Goal: Task Accomplishment & Management: Complete application form

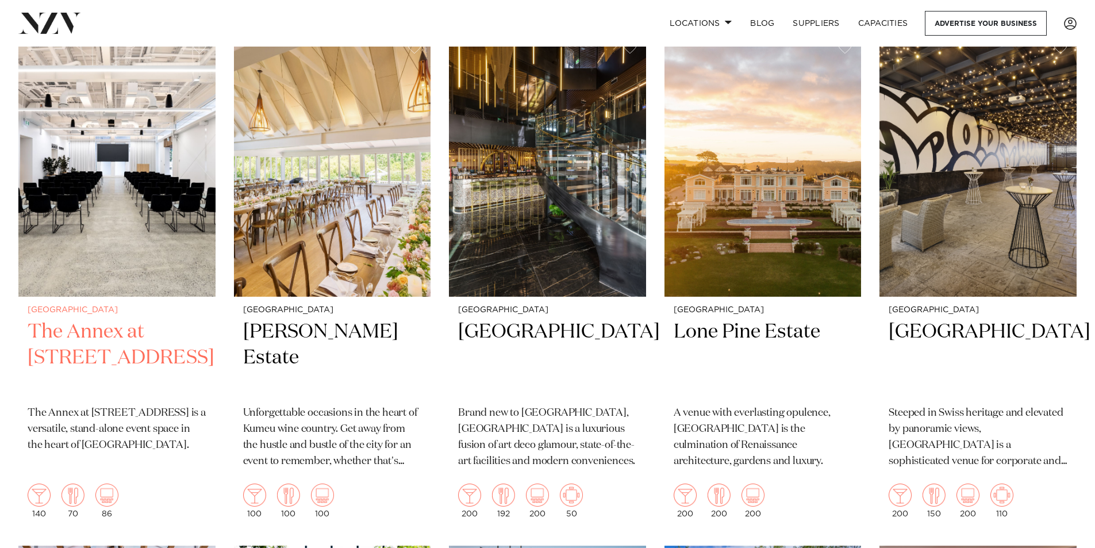
scroll to position [1035, 0]
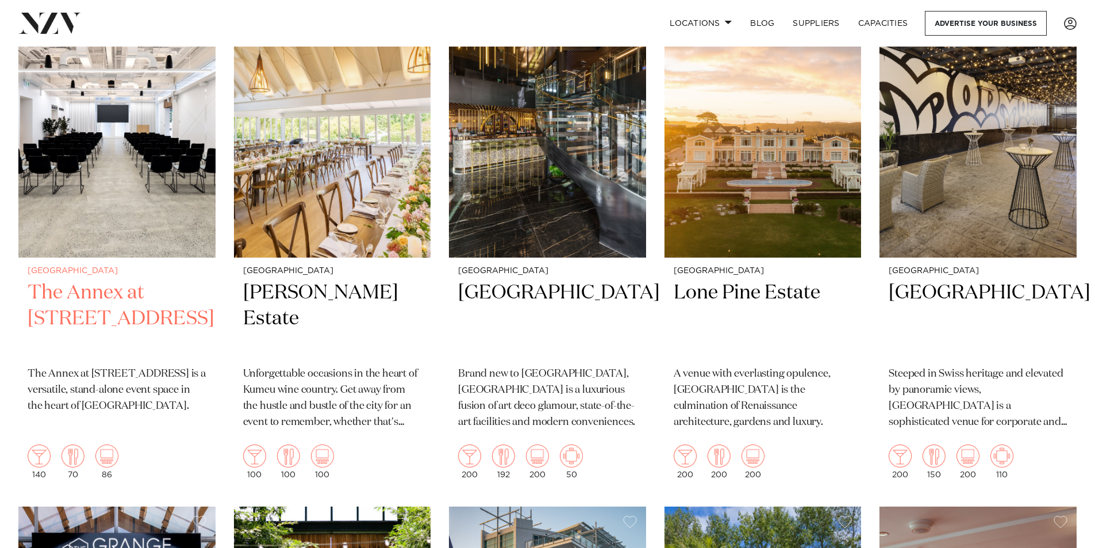
click at [121, 202] on img at bounding box center [116, 125] width 197 height 264
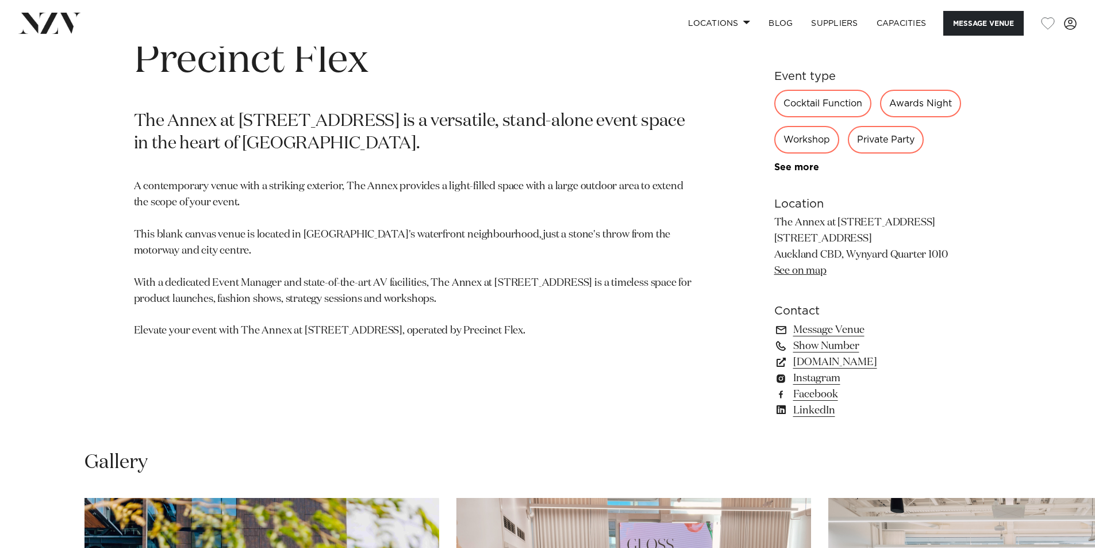
scroll to position [805, 0]
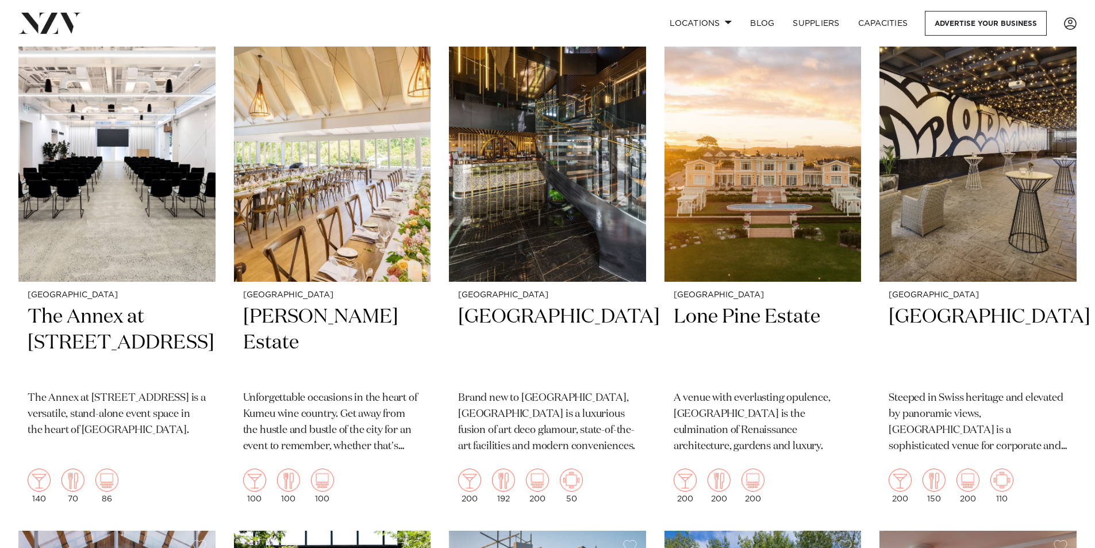
scroll to position [1035, 0]
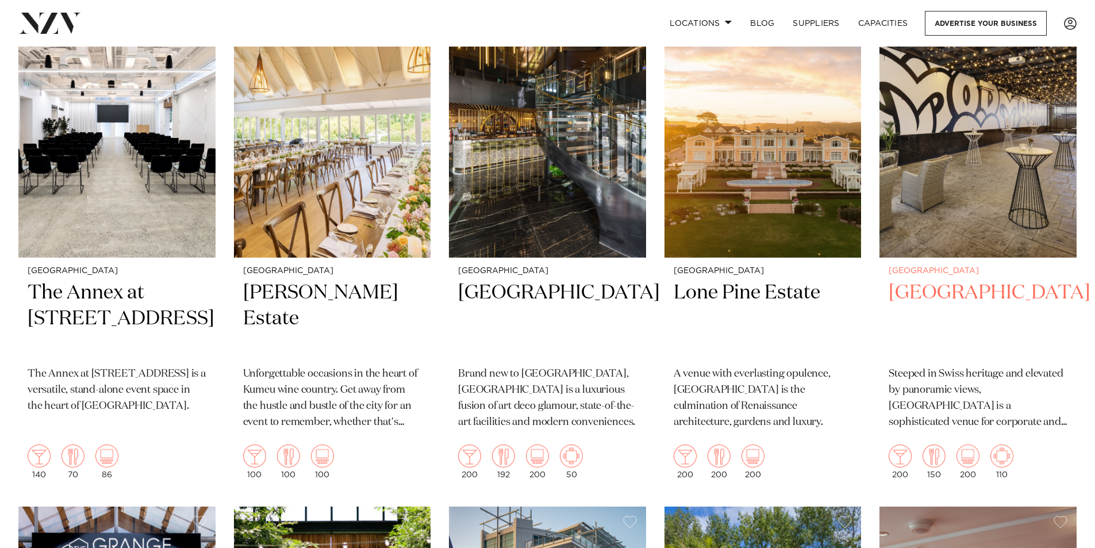
click at [955, 280] on h2 "[GEOGRAPHIC_DATA]" at bounding box center [978, 319] width 179 height 78
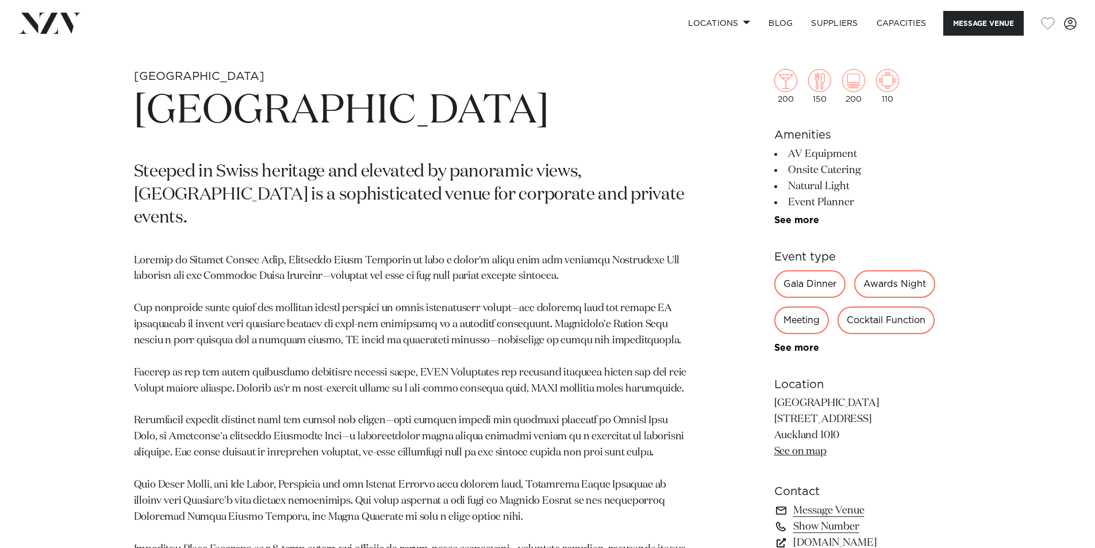
scroll to position [460, 0]
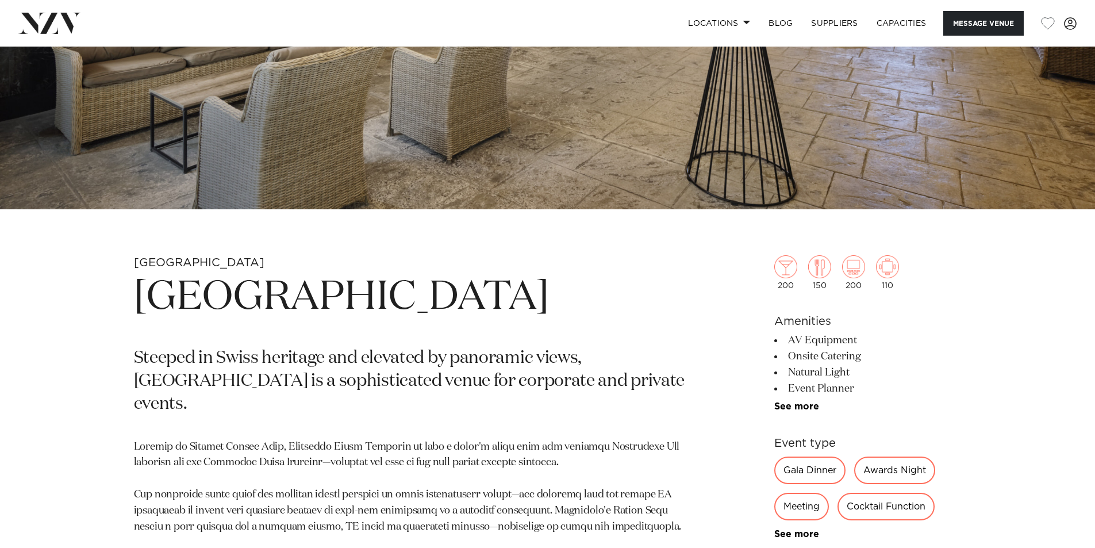
scroll to position [517, 0]
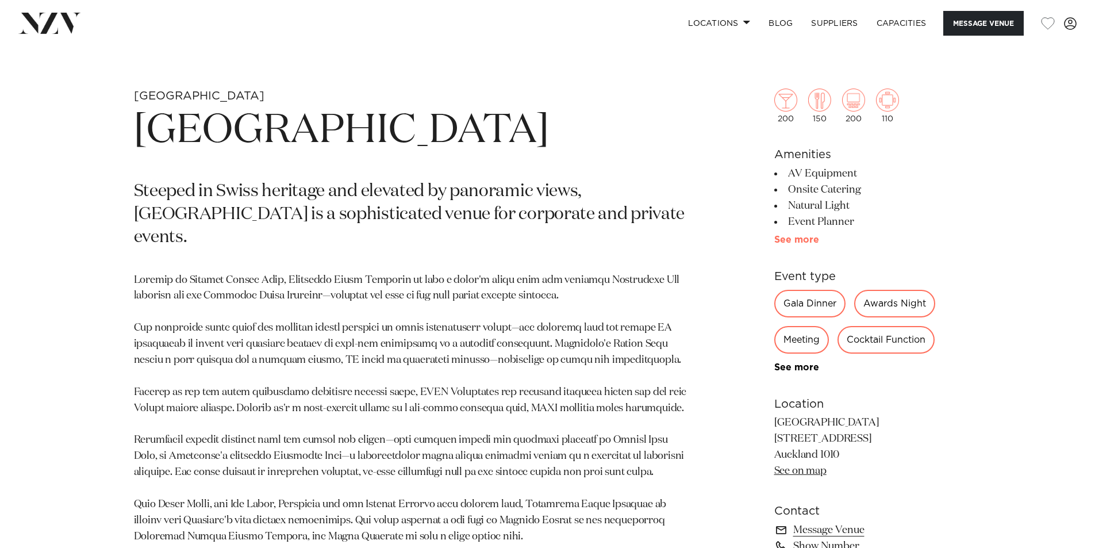
click at [792, 240] on link "See more" at bounding box center [819, 239] width 90 height 9
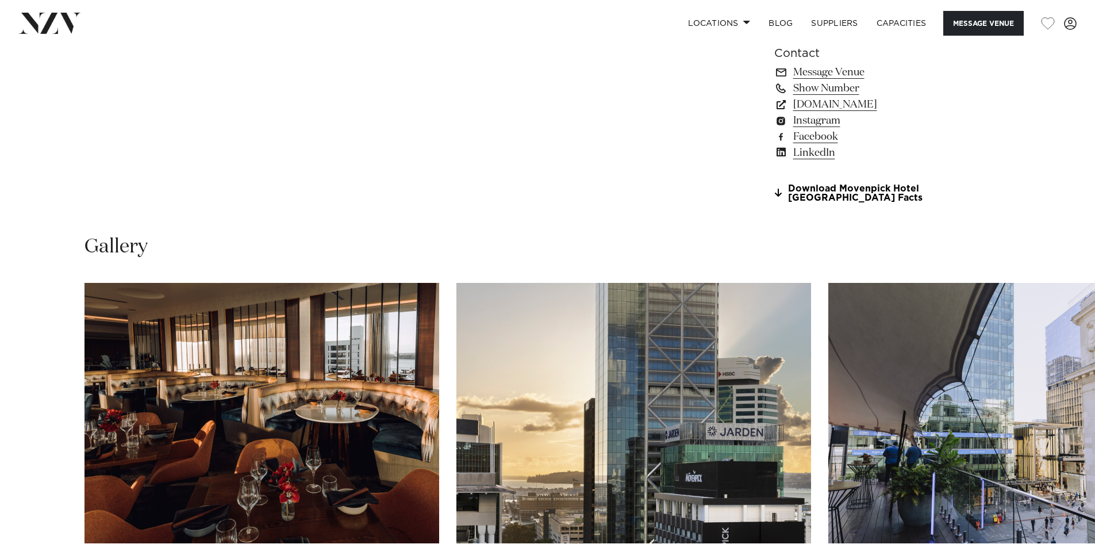
scroll to position [1437, 0]
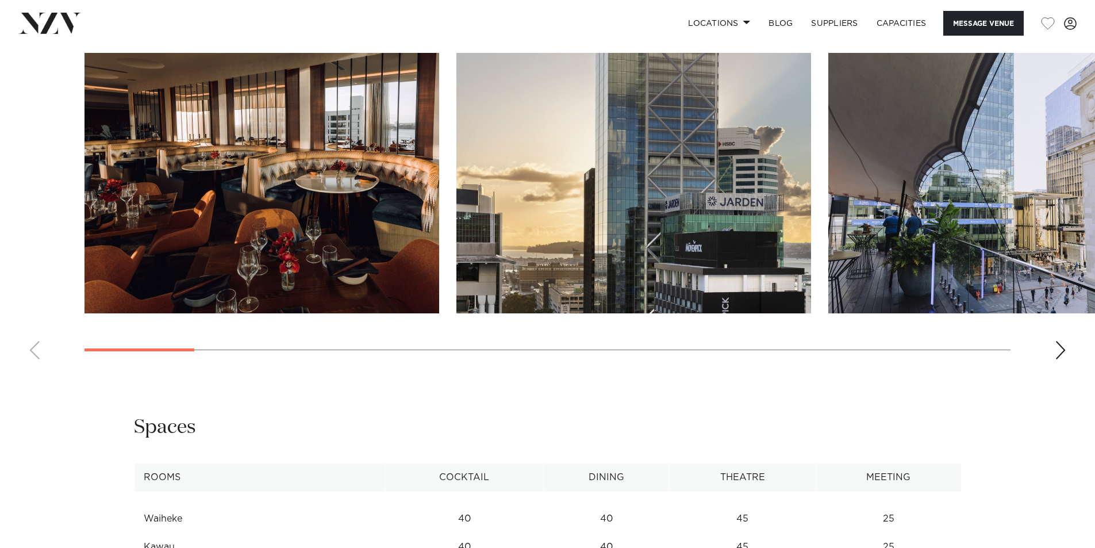
click at [1061, 352] on div "Next slide" at bounding box center [1060, 350] width 11 height 18
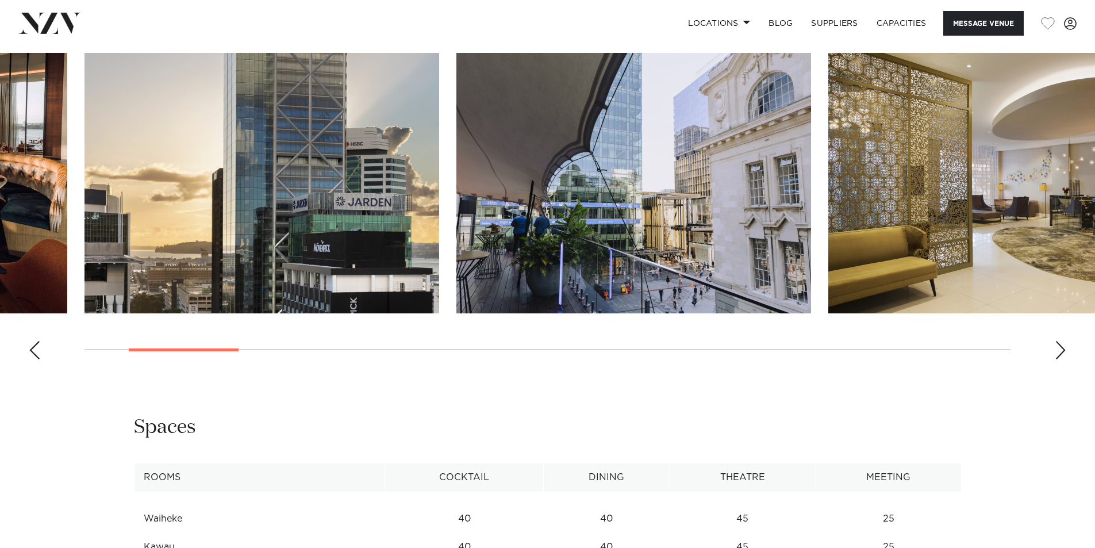
click at [1061, 352] on div "Next slide" at bounding box center [1060, 350] width 11 height 18
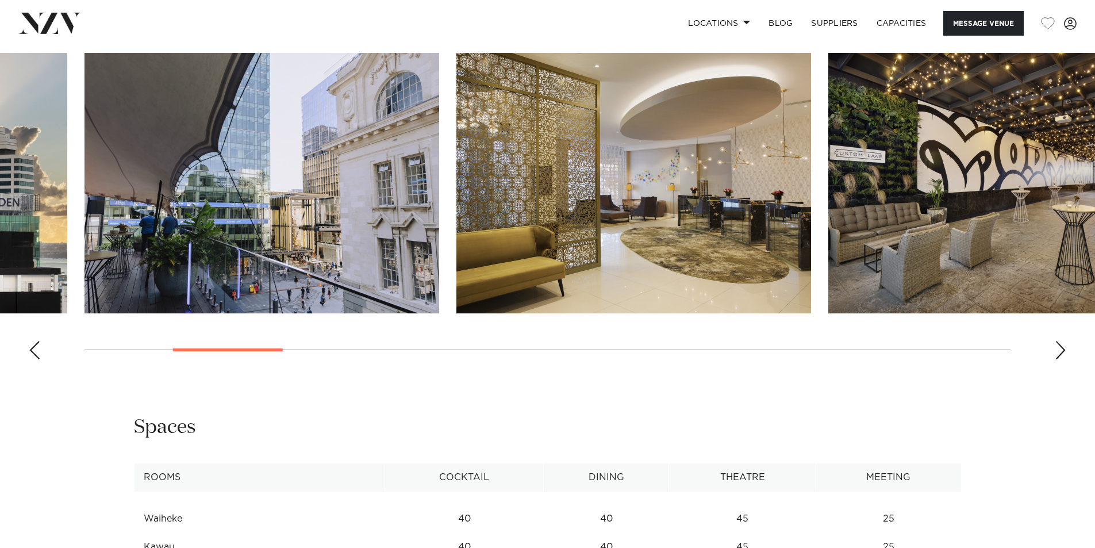
click at [1061, 352] on div "Next slide" at bounding box center [1060, 350] width 11 height 18
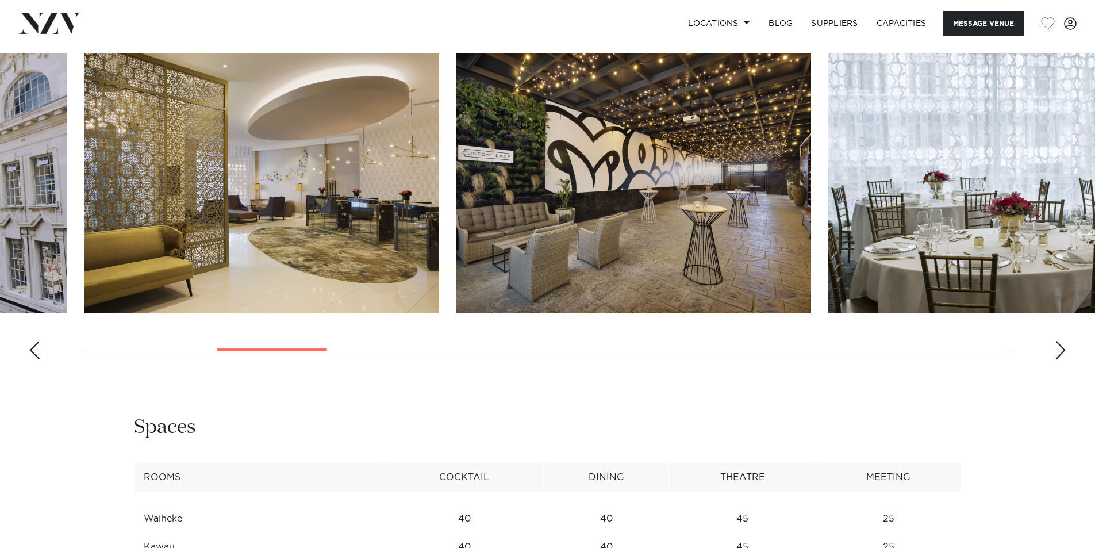
click at [34, 344] on div "Previous slide" at bounding box center [34, 350] width 11 height 18
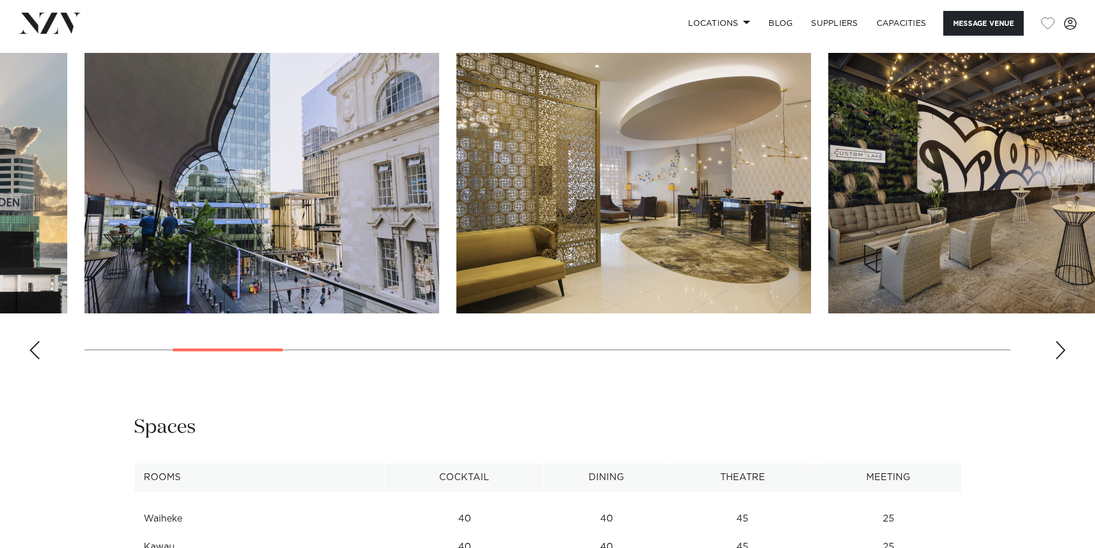
click at [34, 344] on div "Previous slide" at bounding box center [34, 350] width 11 height 18
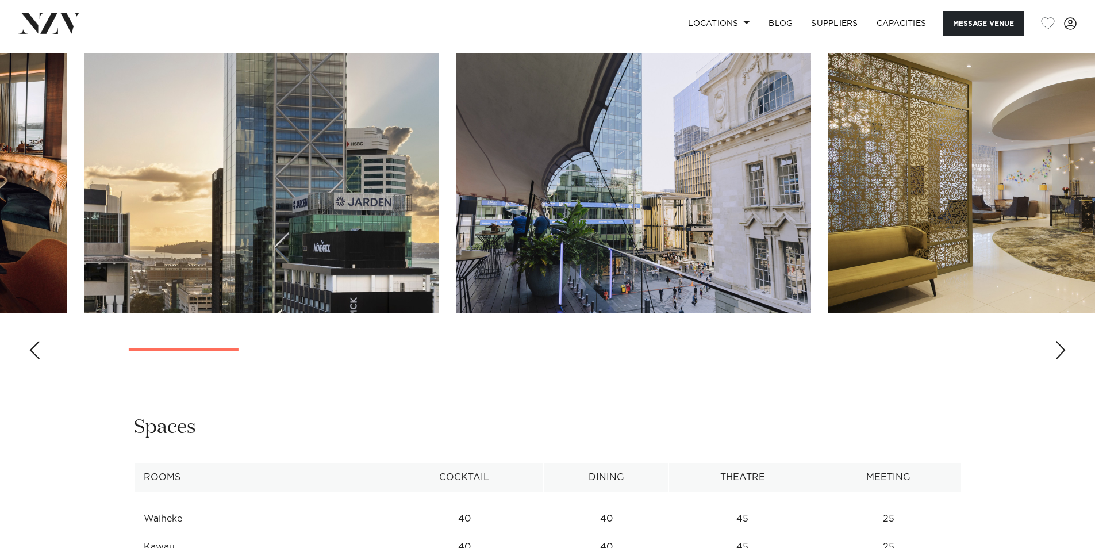
click at [34, 344] on div "Previous slide" at bounding box center [34, 350] width 11 height 18
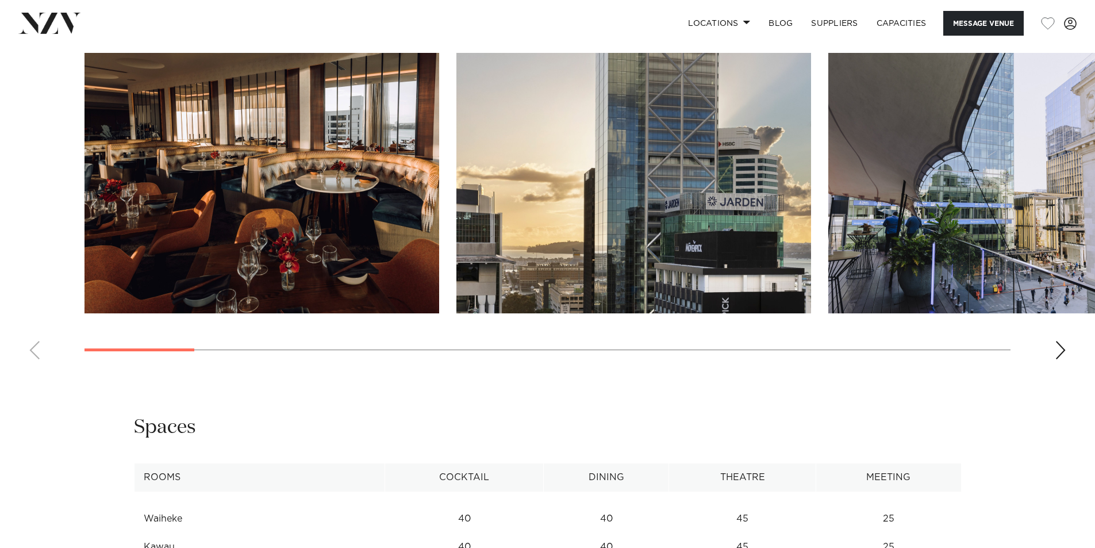
scroll to position [977, 0]
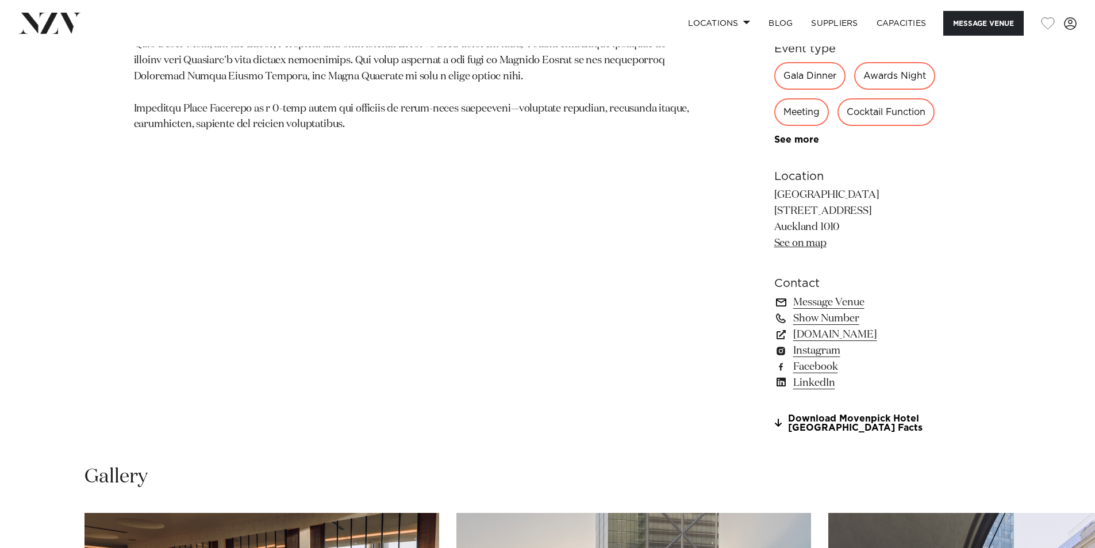
click at [816, 301] on link "Message Venue" at bounding box center [867, 302] width 187 height 16
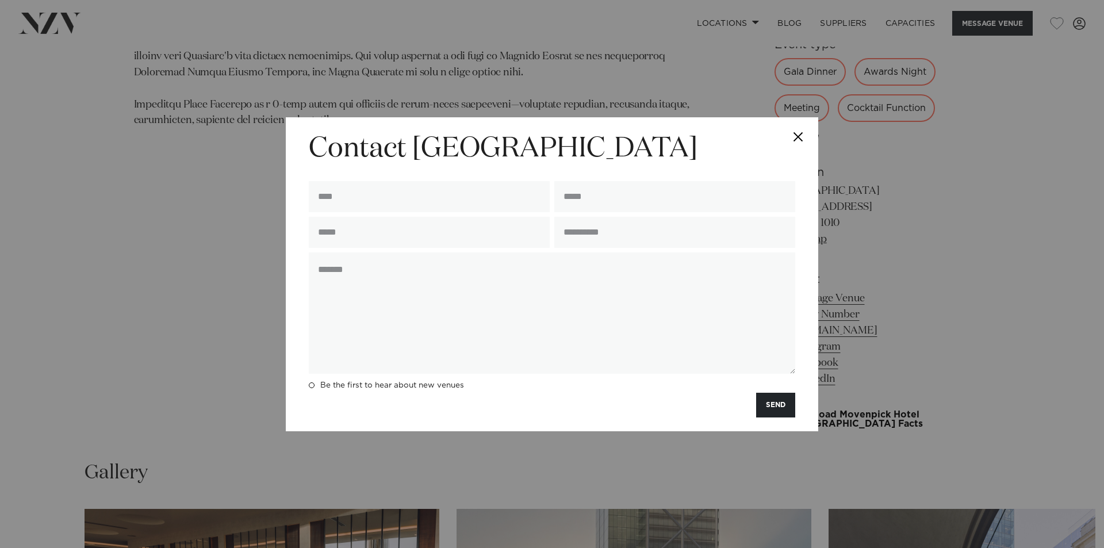
click at [796, 133] on button "Close" at bounding box center [798, 137] width 40 height 40
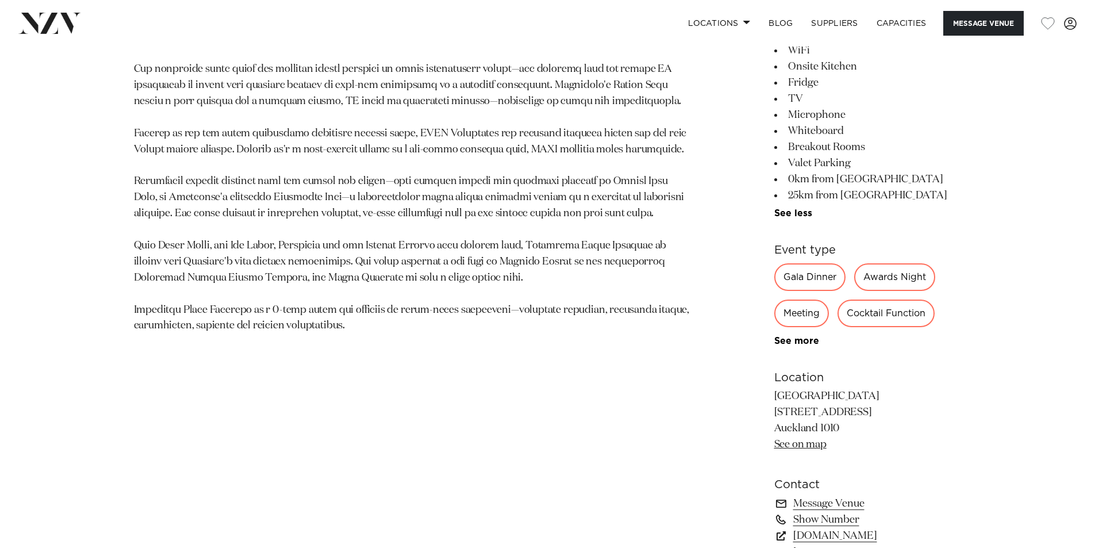
scroll to position [924, 0]
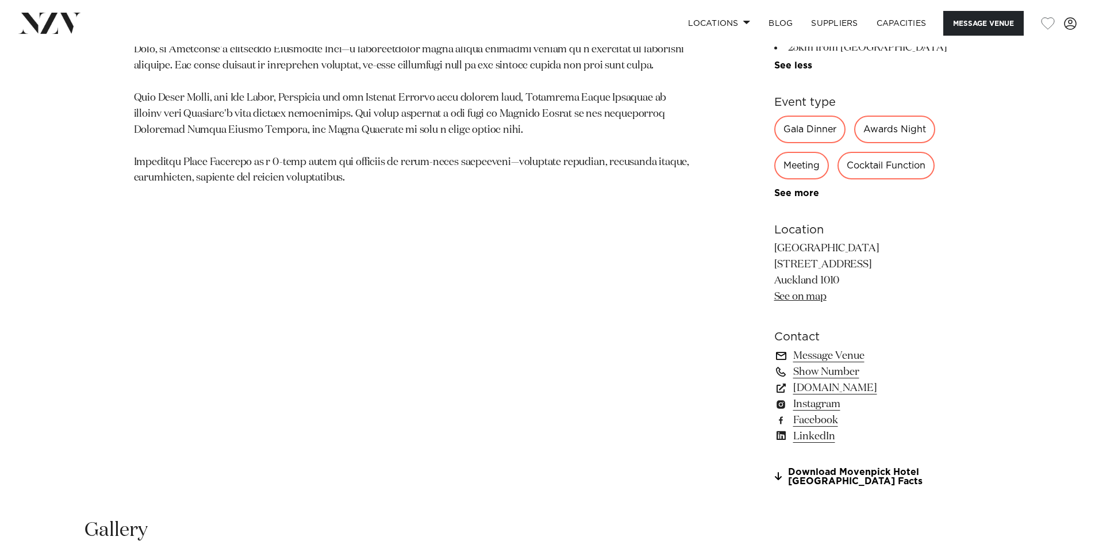
click at [824, 352] on link "Message Venue" at bounding box center [867, 356] width 187 height 16
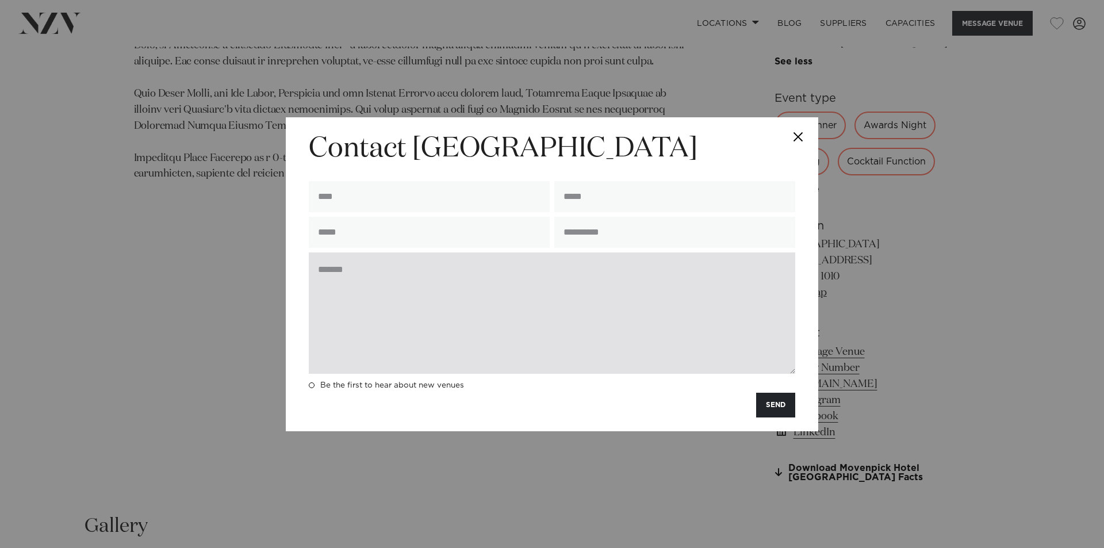
click at [393, 262] on textarea at bounding box center [552, 312] width 486 height 121
paste textarea "**********"
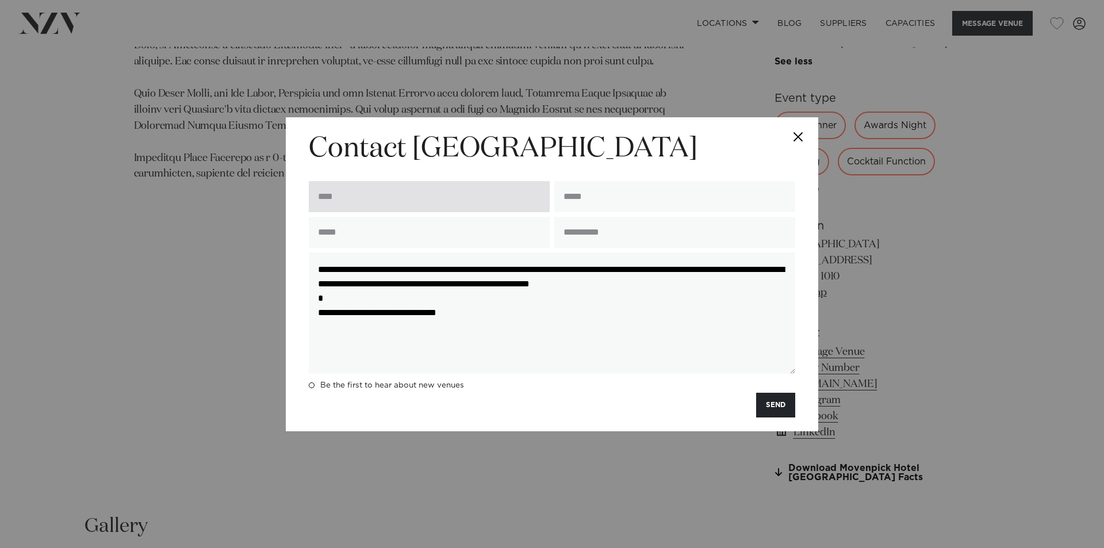
type textarea "**********"
click at [363, 199] on input "text" at bounding box center [429, 196] width 241 height 31
type input "**********"
type input "*********"
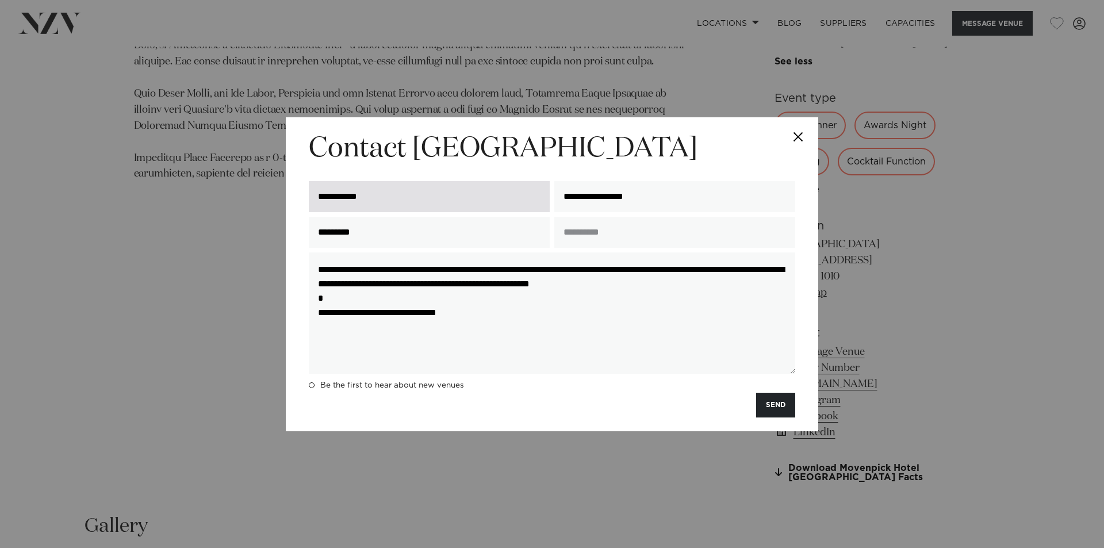
drag, startPoint x: 679, startPoint y: 196, endPoint x: 501, endPoint y: 186, distance: 177.9
click at [501, 187] on div "**********" at bounding box center [551, 196] width 491 height 40
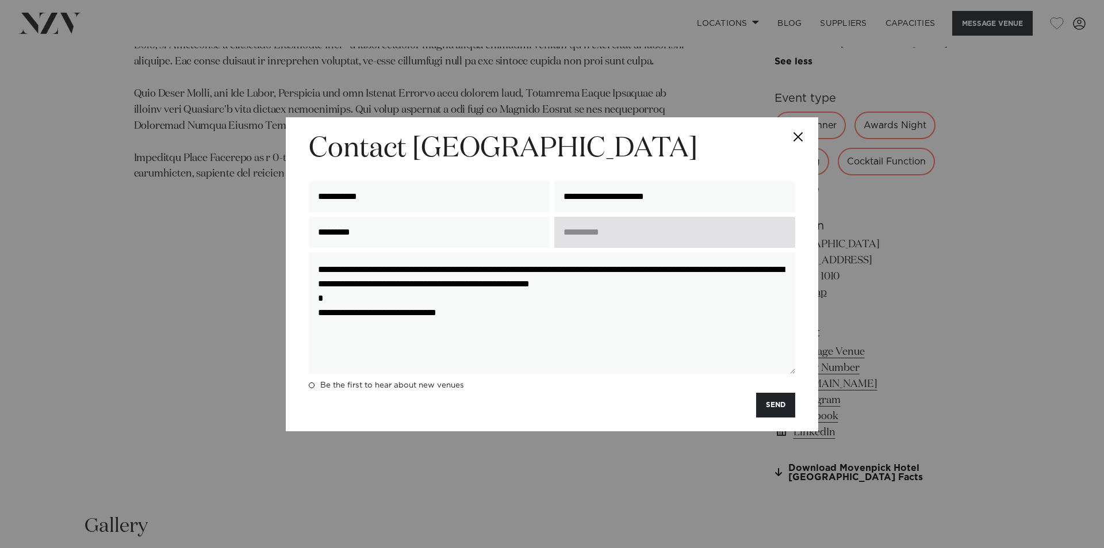
type input "**********"
click at [590, 233] on input "text" at bounding box center [674, 232] width 241 height 31
type input "**********"
click at [777, 402] on button "SEND" at bounding box center [775, 405] width 39 height 25
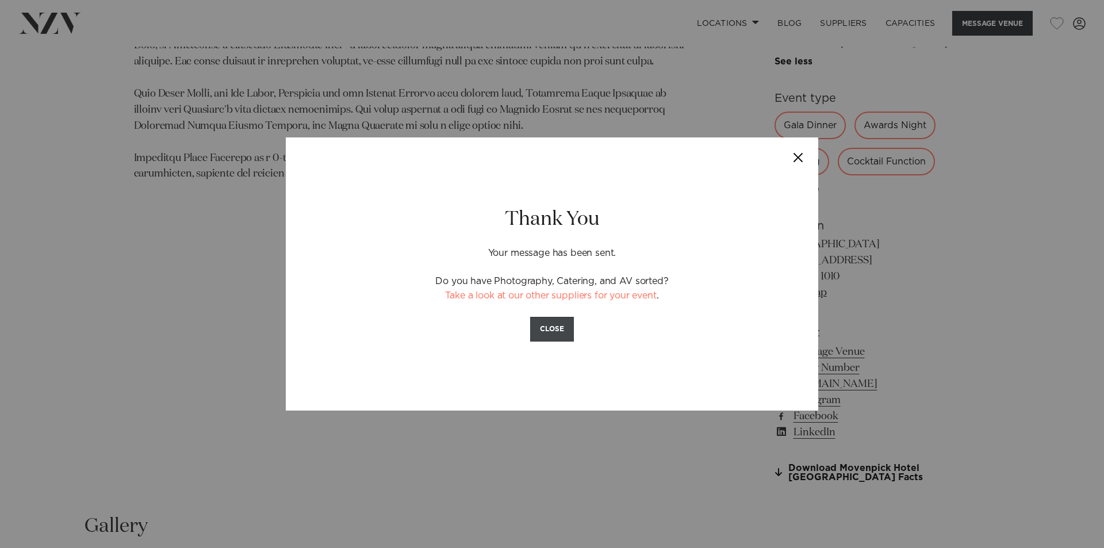
click at [562, 328] on button "CLOSE" at bounding box center [552, 329] width 44 height 25
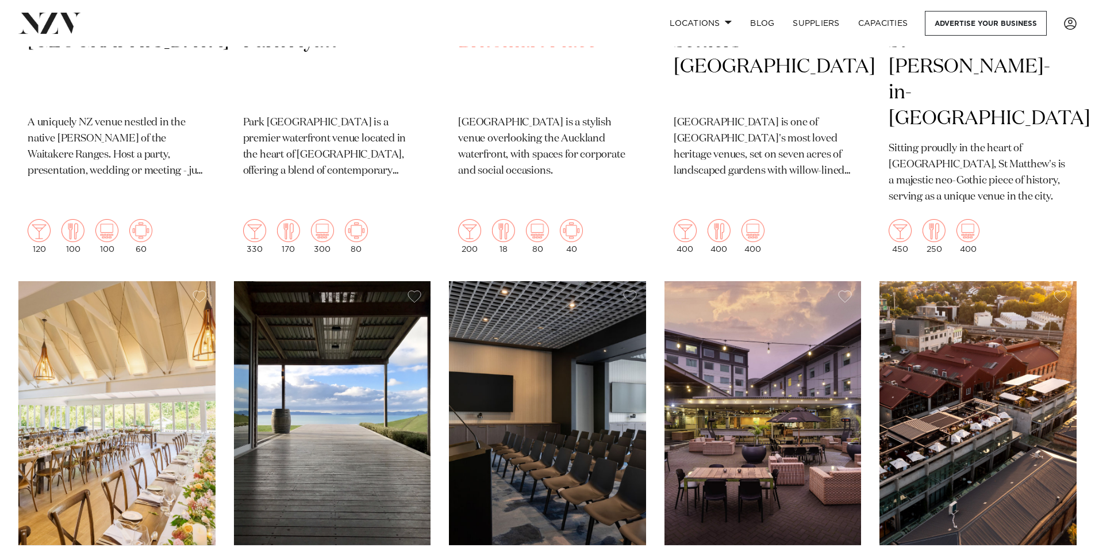
scroll to position [2472, 0]
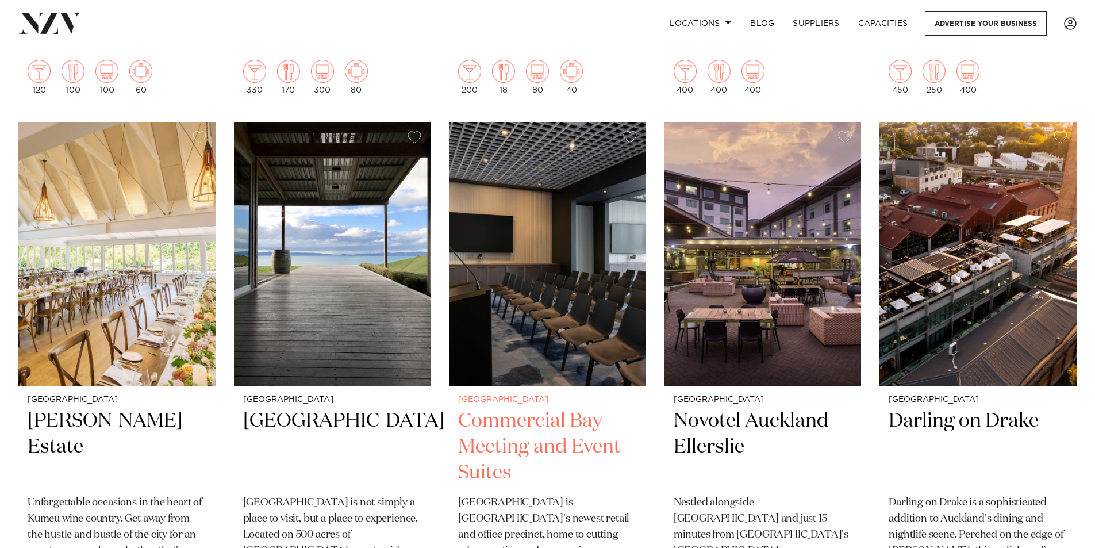
click at [526, 408] on h2 "Commercial Bay Meeting and Event Suites" at bounding box center [547, 447] width 179 height 78
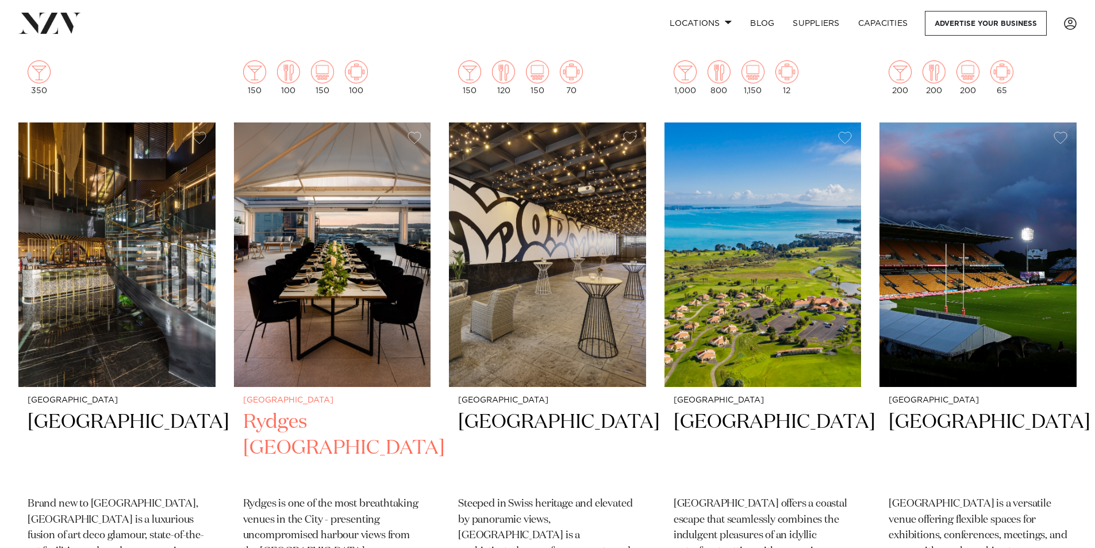
scroll to position [3670, 0]
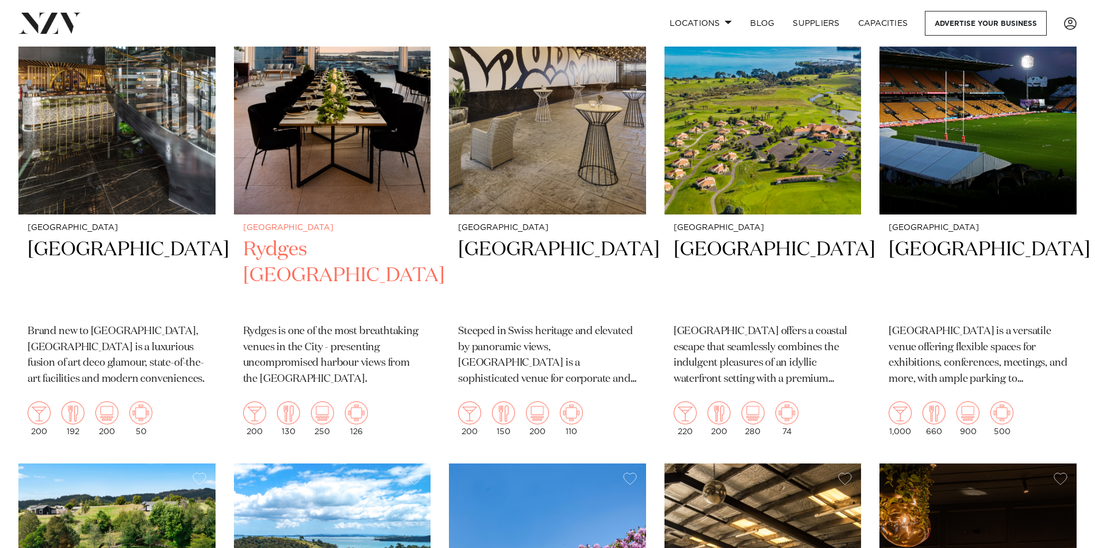
click at [316, 237] on h2 "Rydges [GEOGRAPHIC_DATA]" at bounding box center [332, 276] width 179 height 78
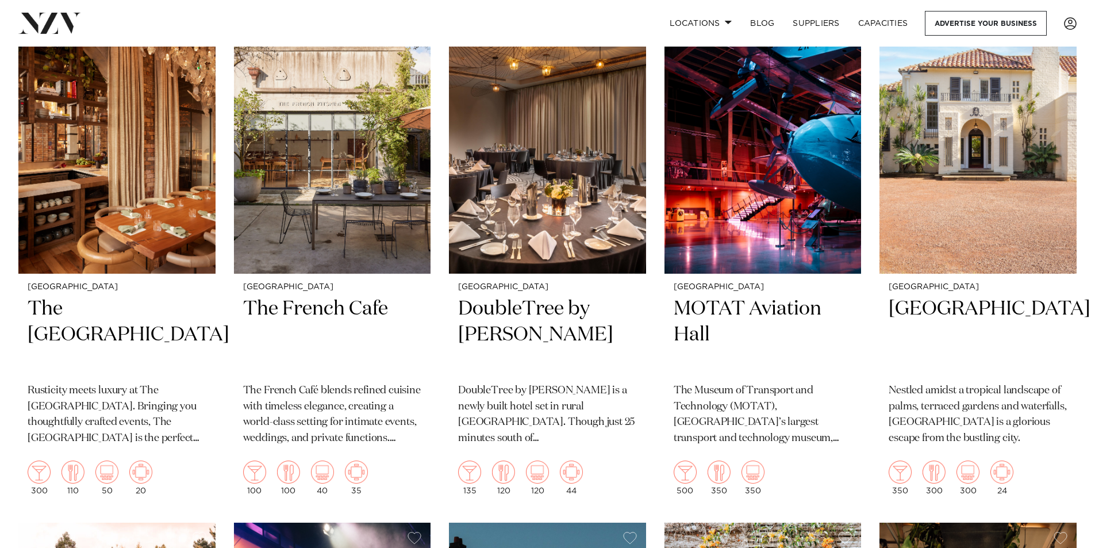
scroll to position [7738, 0]
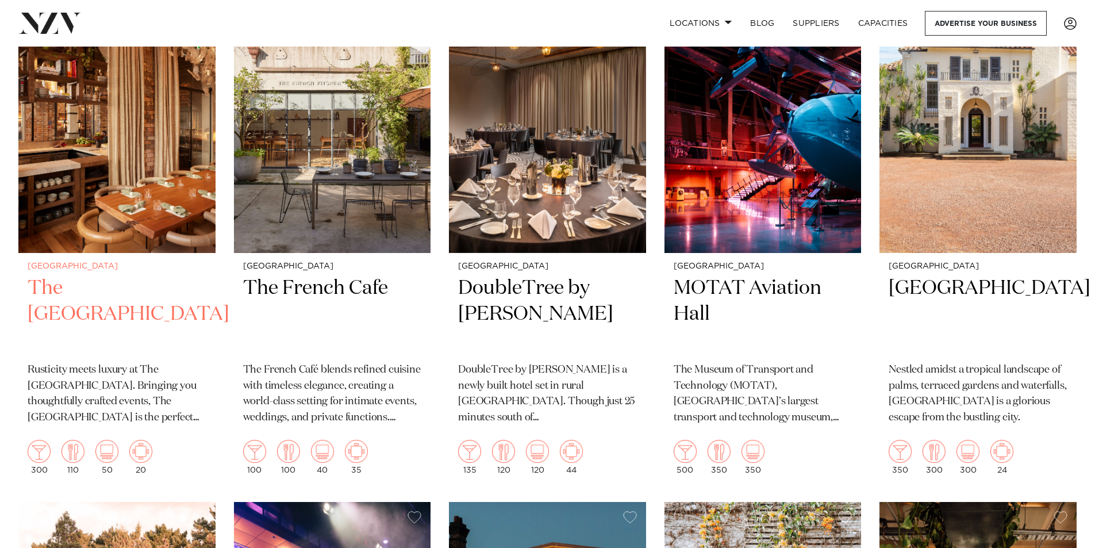
click at [90, 275] on h2 "The Hotel Britomart" at bounding box center [117, 314] width 179 height 78
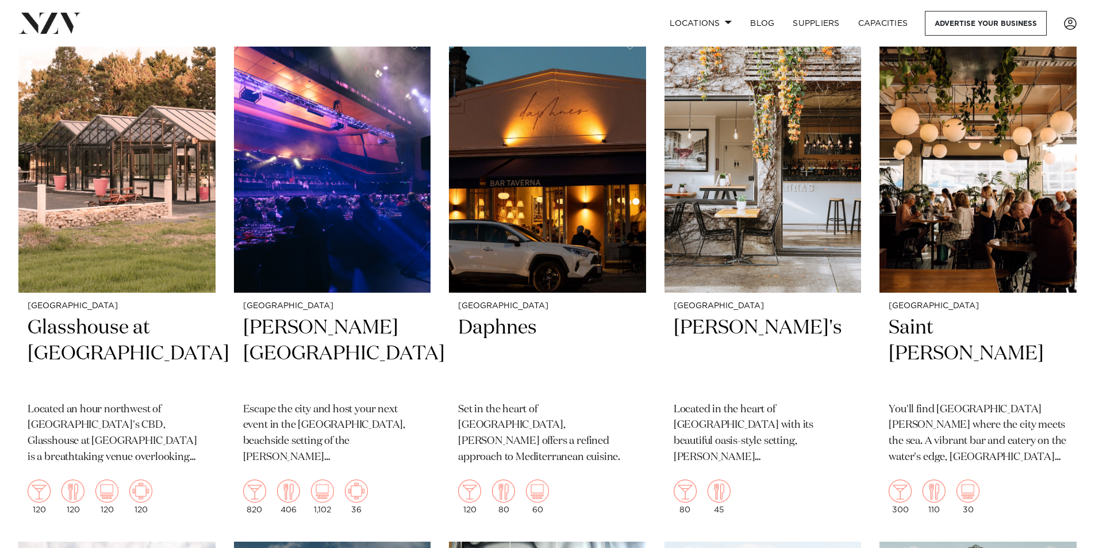
scroll to position [8223, 0]
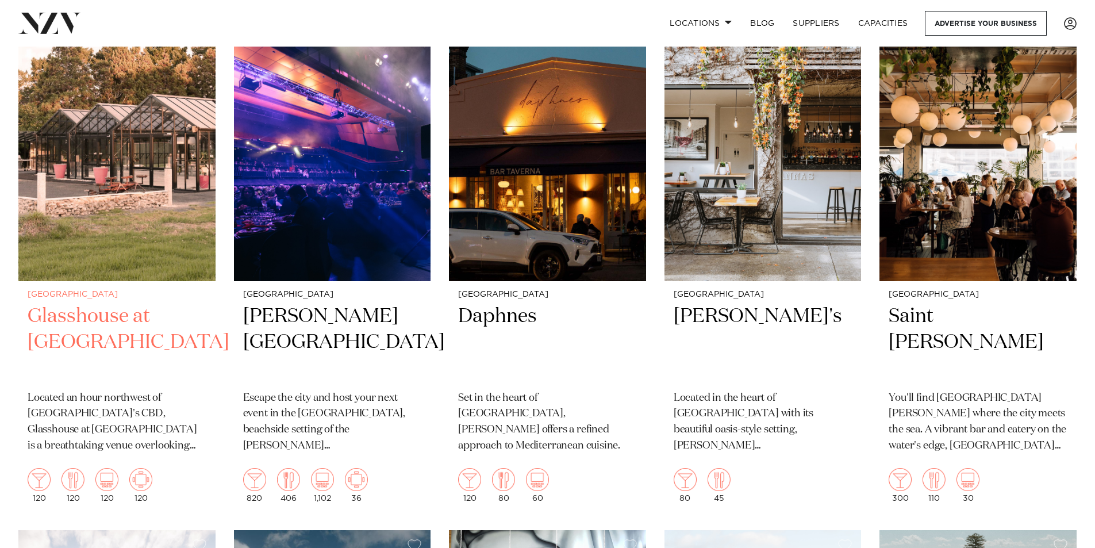
click at [143, 304] on h2 "Glasshouse at Aotea Farm" at bounding box center [117, 343] width 179 height 78
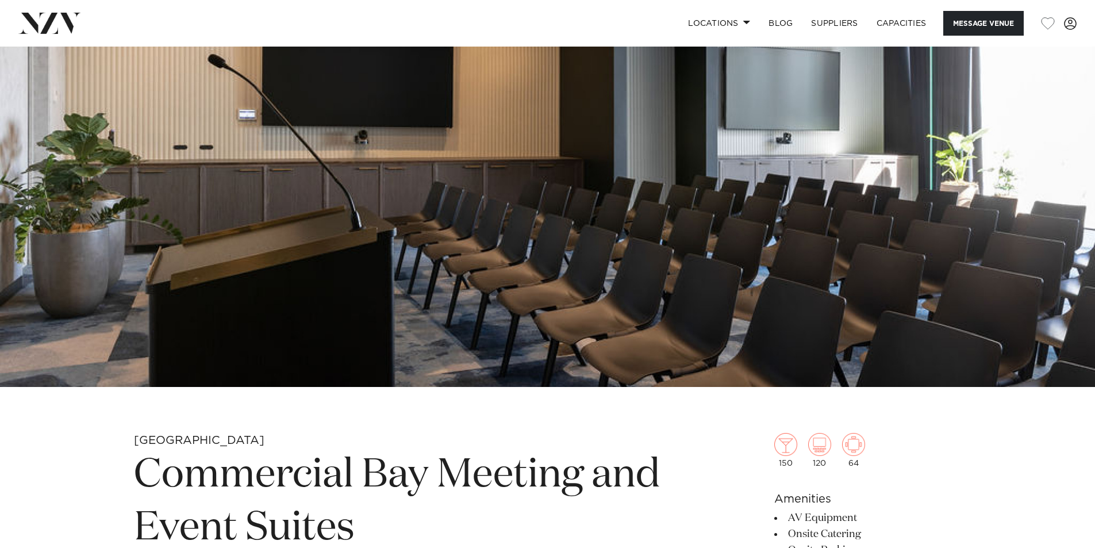
scroll to position [345, 0]
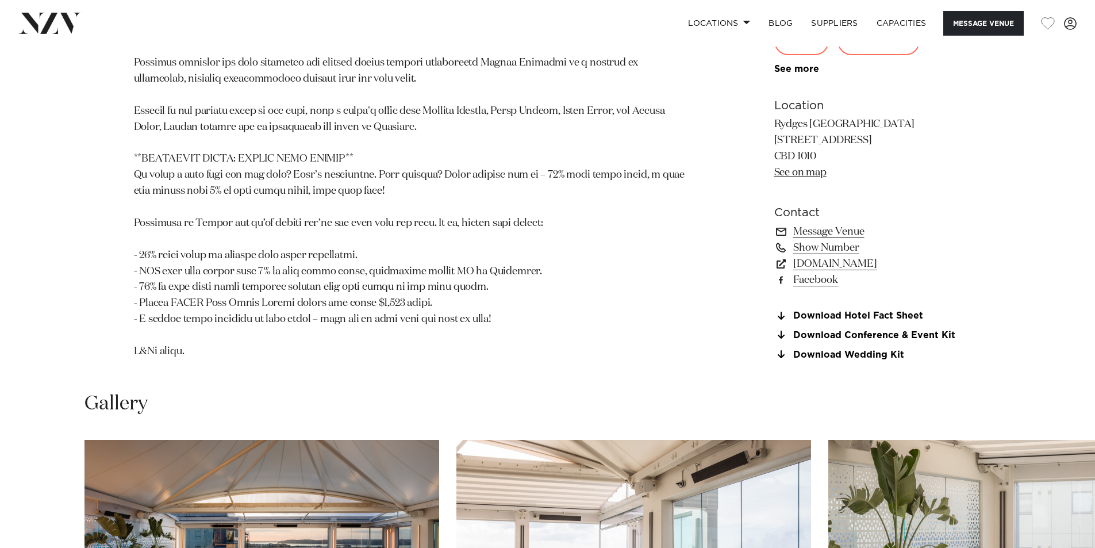
scroll to position [1092, 0]
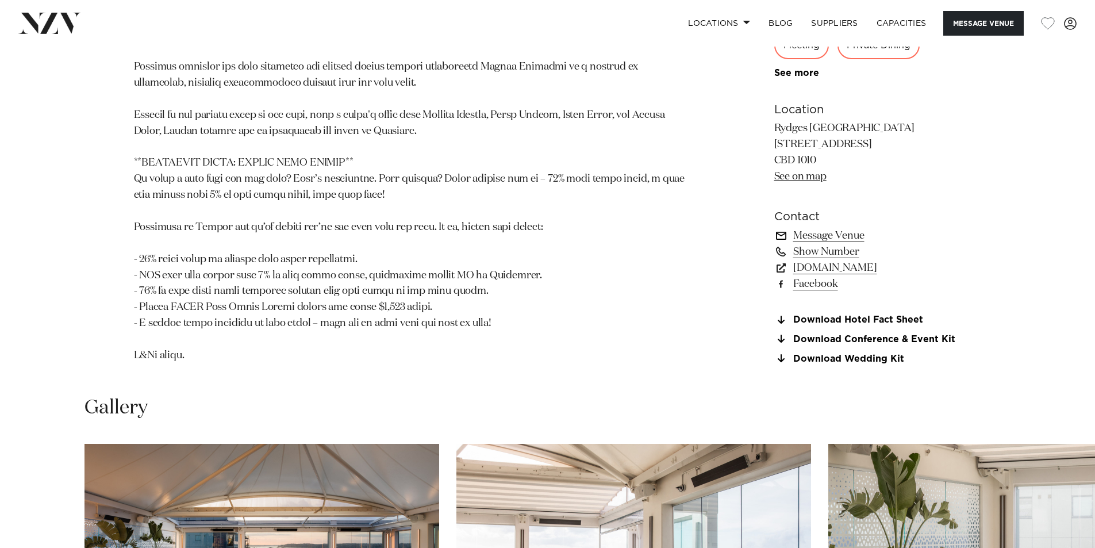
click at [834, 235] on link "Message Venue" at bounding box center [867, 236] width 187 height 16
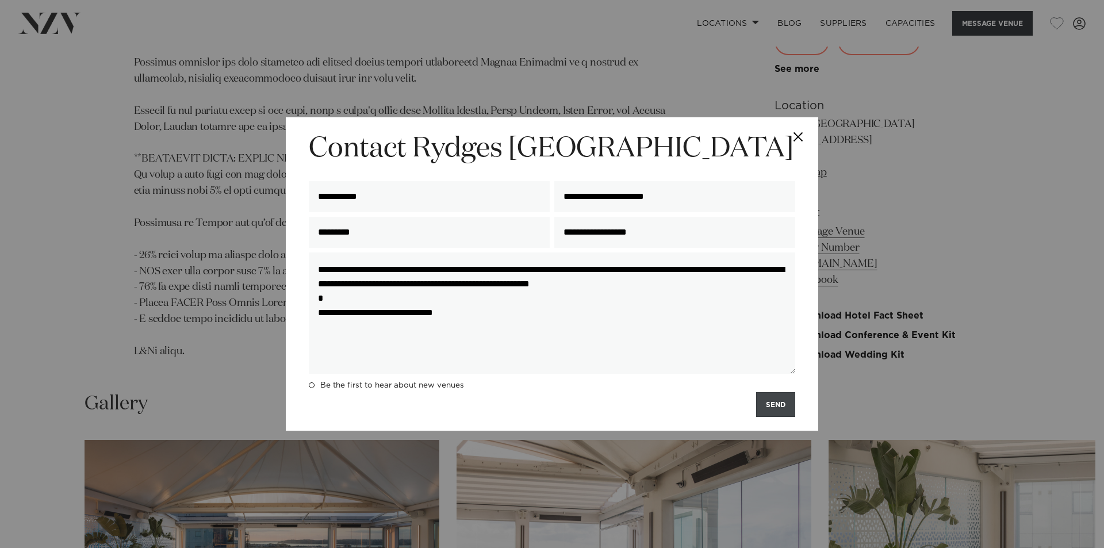
click at [783, 405] on button "SEND" at bounding box center [775, 404] width 39 height 25
click at [783, 405] on div "SENDING..." at bounding box center [552, 404] width 486 height 25
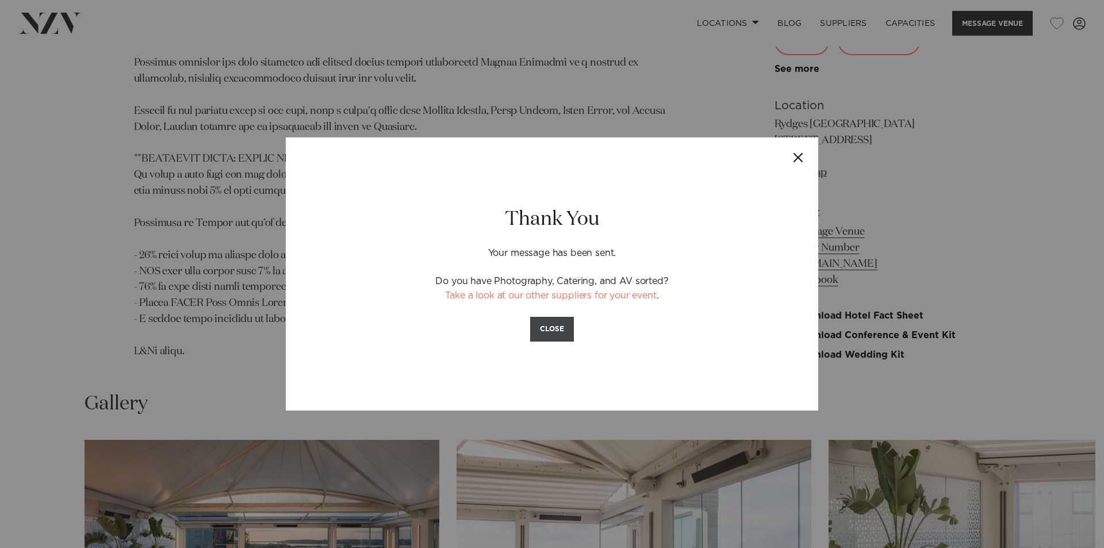
click at [551, 323] on button "CLOSE" at bounding box center [552, 329] width 44 height 25
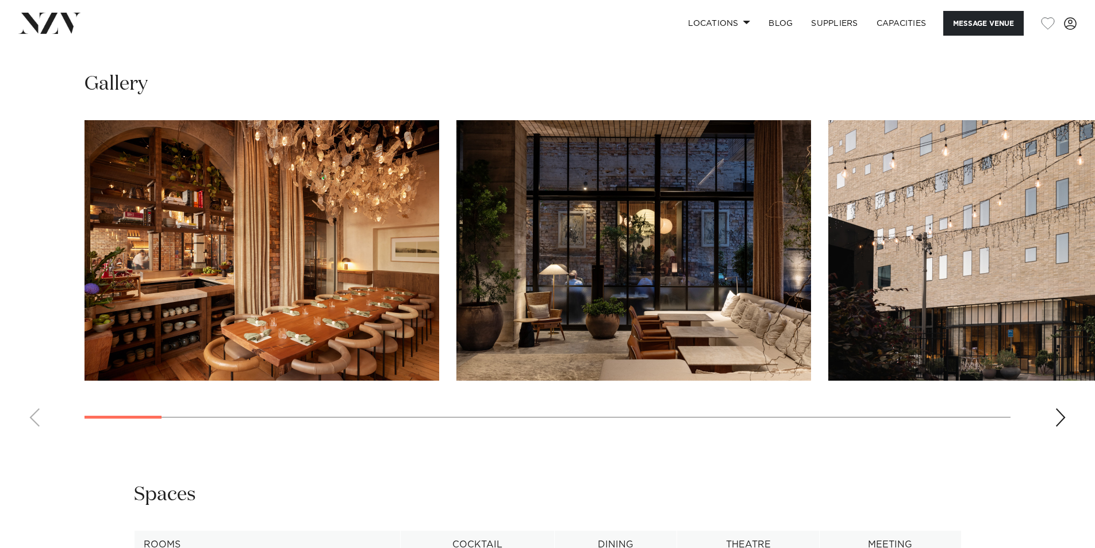
scroll to position [1552, 0]
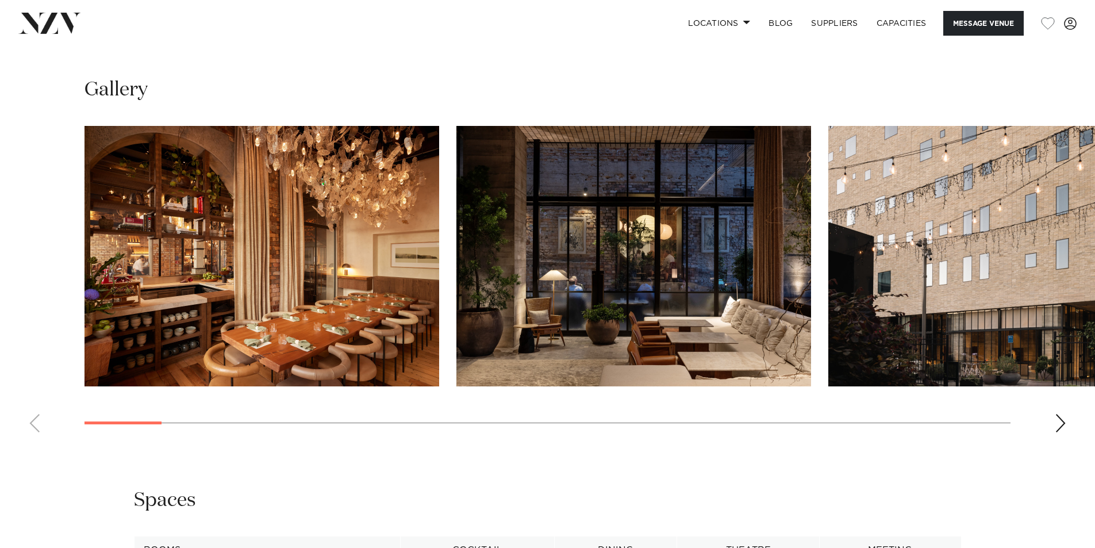
click at [1061, 419] on div "Next slide" at bounding box center [1060, 423] width 11 height 18
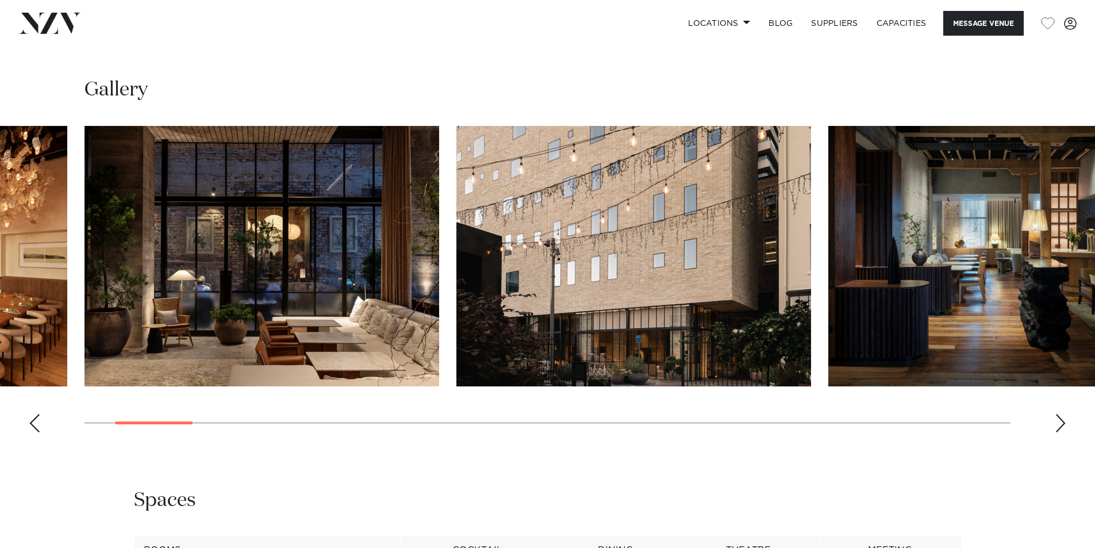
click at [1061, 419] on div "Next slide" at bounding box center [1060, 423] width 11 height 18
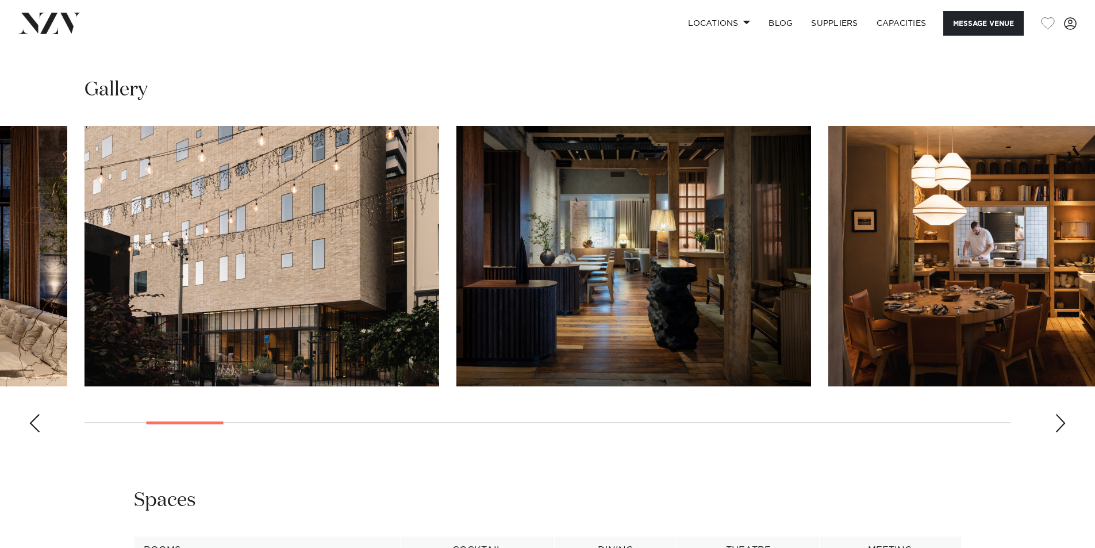
click at [1061, 419] on div "Next slide" at bounding box center [1060, 423] width 11 height 18
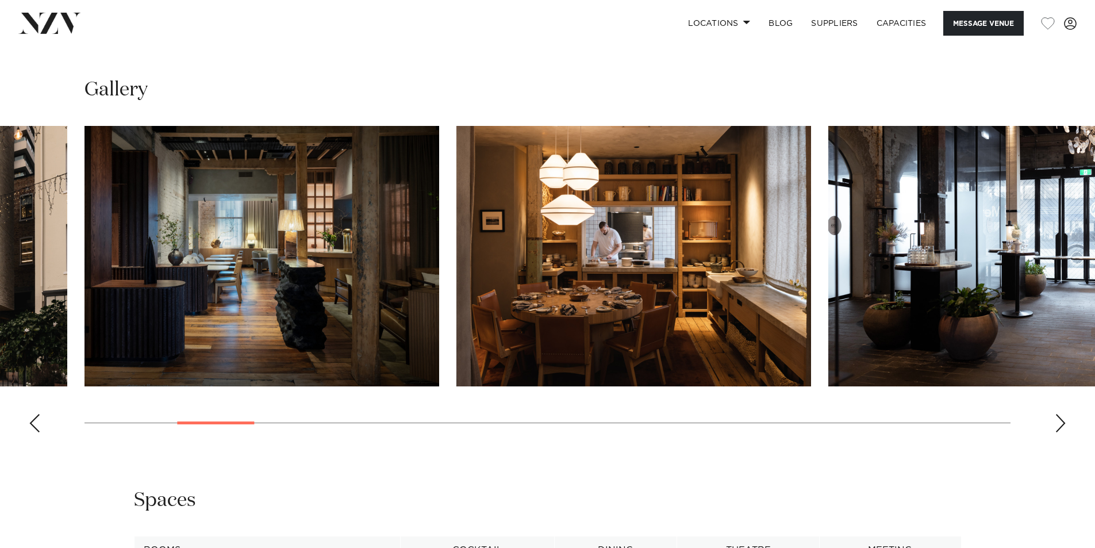
click at [1061, 419] on div "Next slide" at bounding box center [1060, 423] width 11 height 18
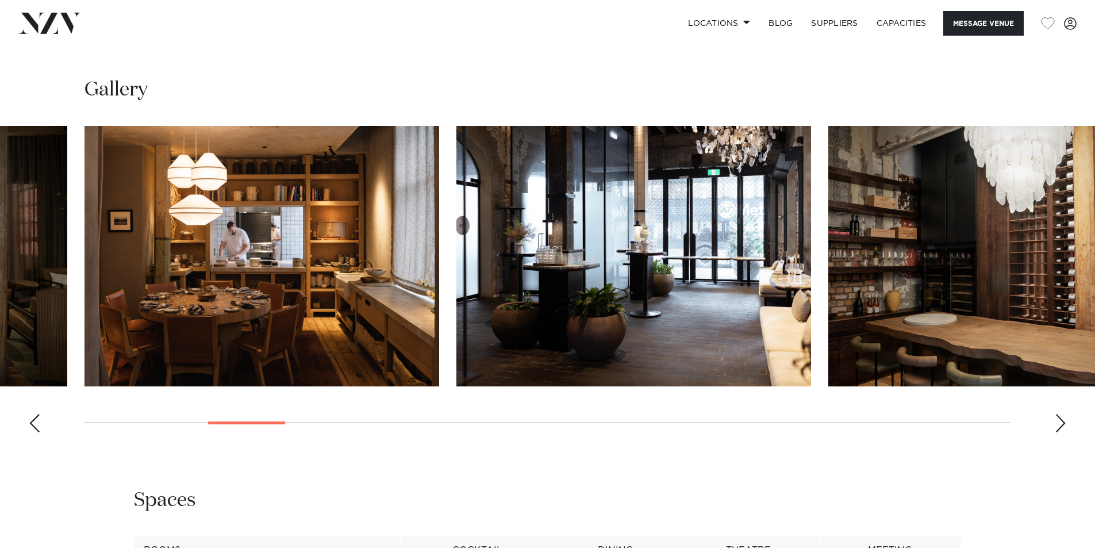
click at [1061, 419] on div "Next slide" at bounding box center [1060, 423] width 11 height 18
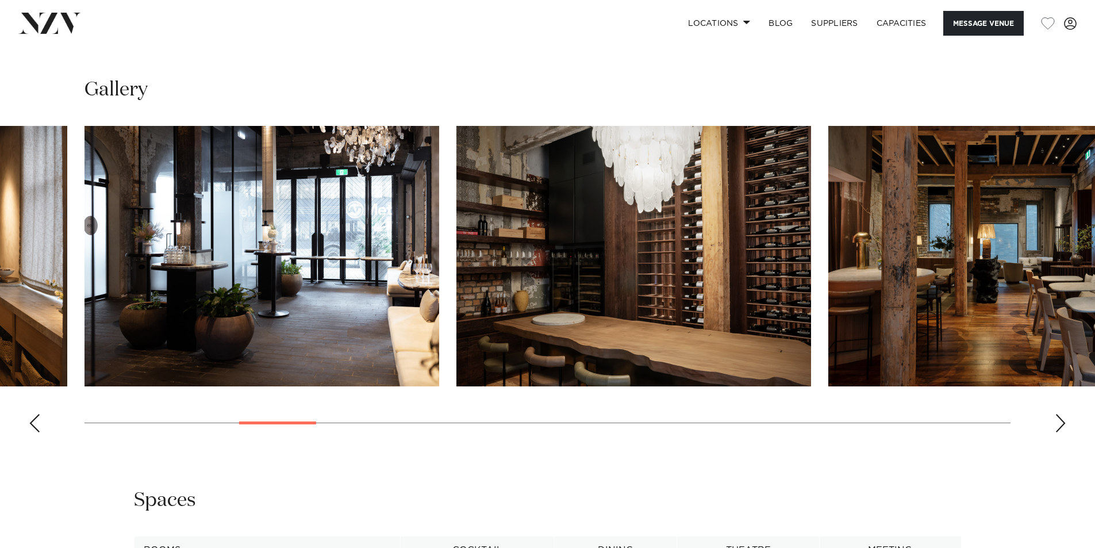
click at [1061, 419] on div "Next slide" at bounding box center [1060, 423] width 11 height 18
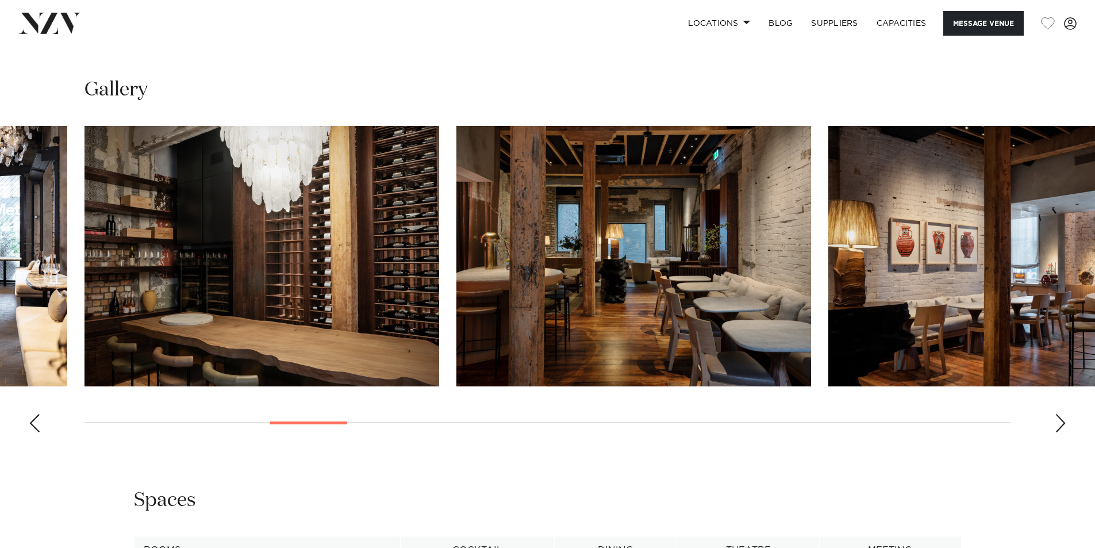
click at [1058, 420] on div "Next slide" at bounding box center [1060, 423] width 11 height 18
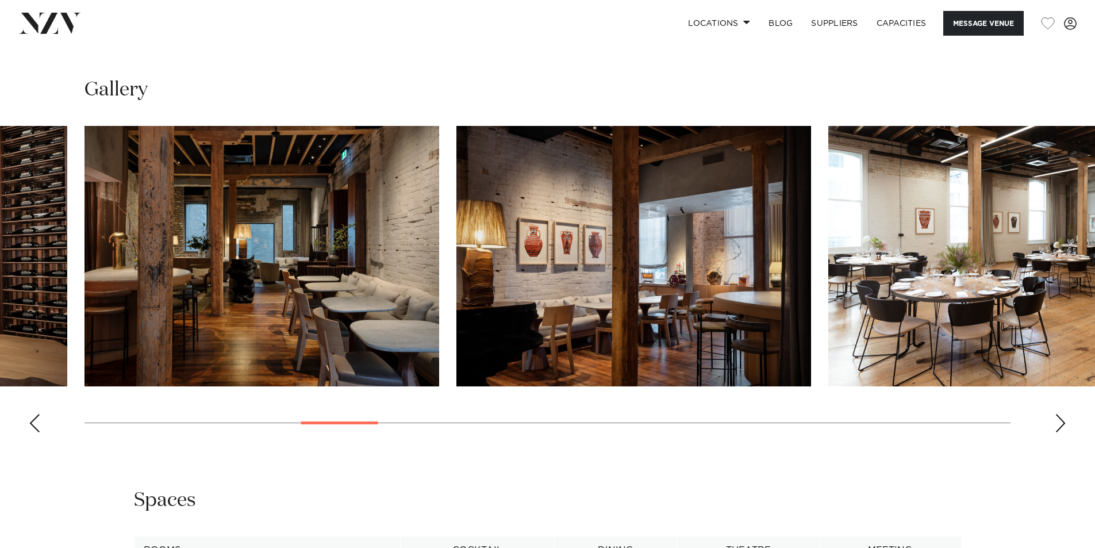
click at [1058, 420] on div "Next slide" at bounding box center [1060, 423] width 11 height 18
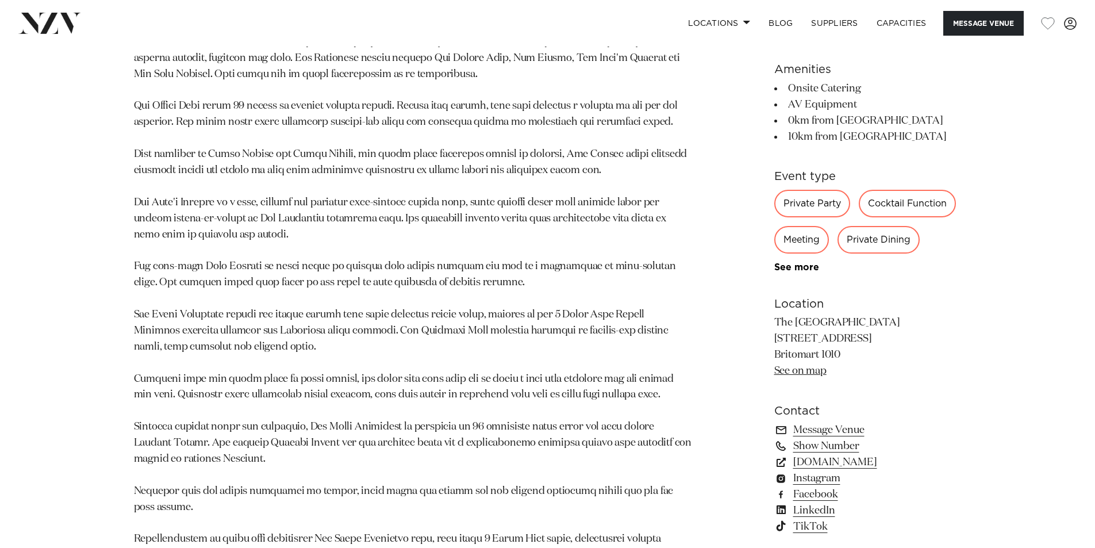
scroll to position [977, 0]
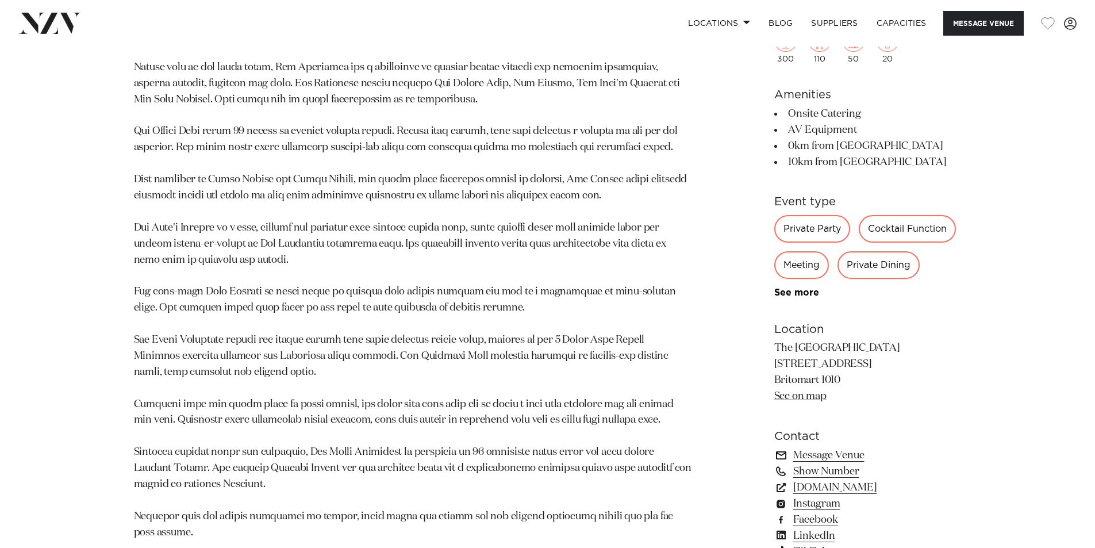
click at [816, 451] on link "Message Venue" at bounding box center [867, 455] width 187 height 16
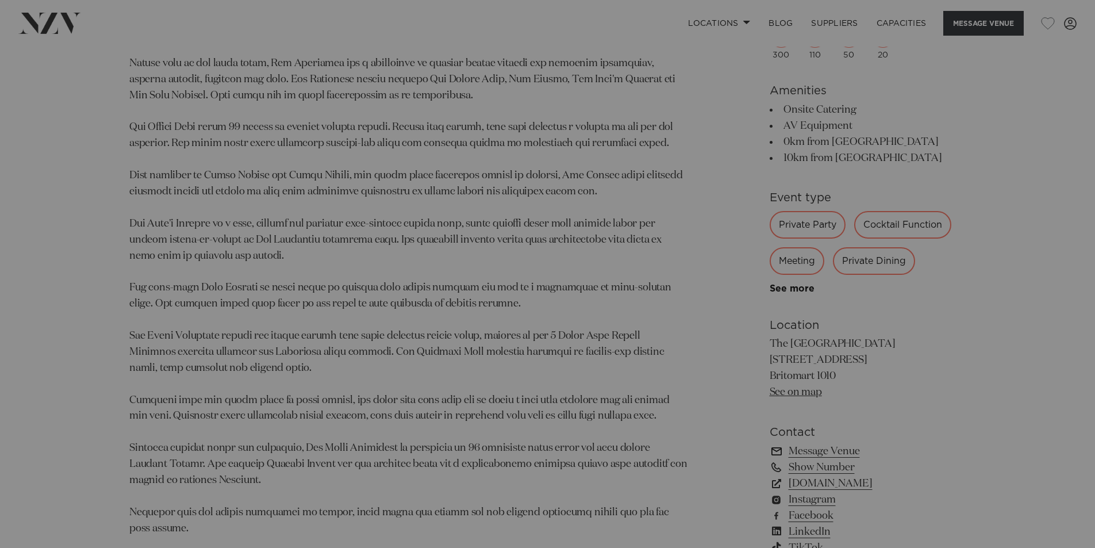
scroll to position [981, 0]
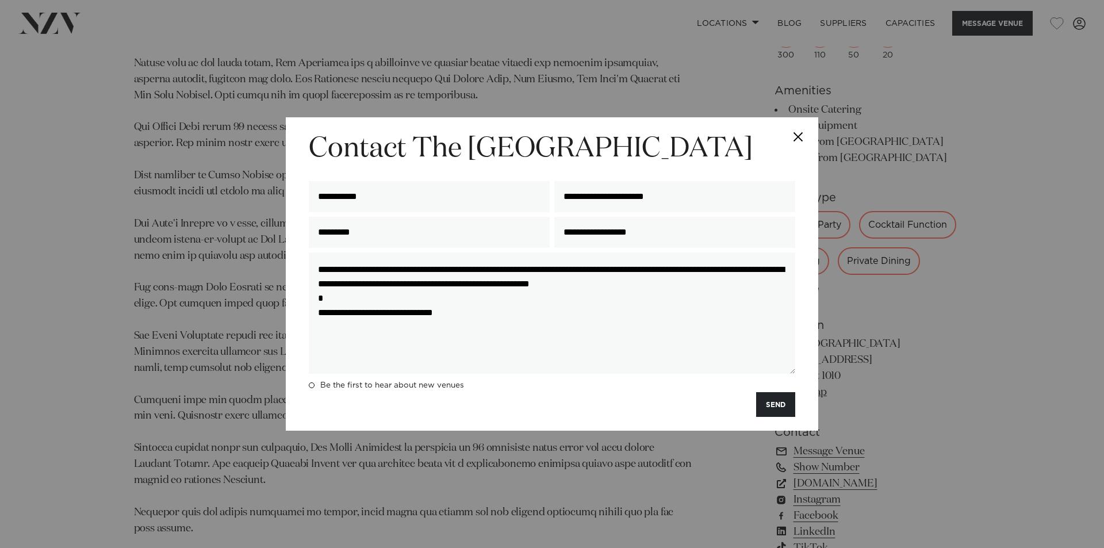
click at [776, 407] on button "SEND" at bounding box center [775, 404] width 39 height 25
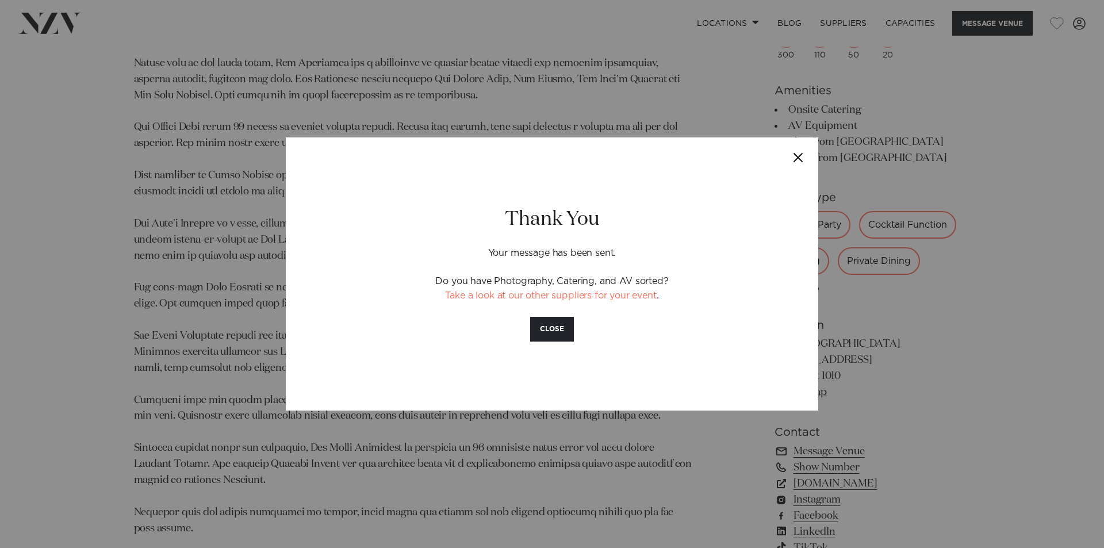
click at [795, 159] on button "Close" at bounding box center [798, 157] width 40 height 40
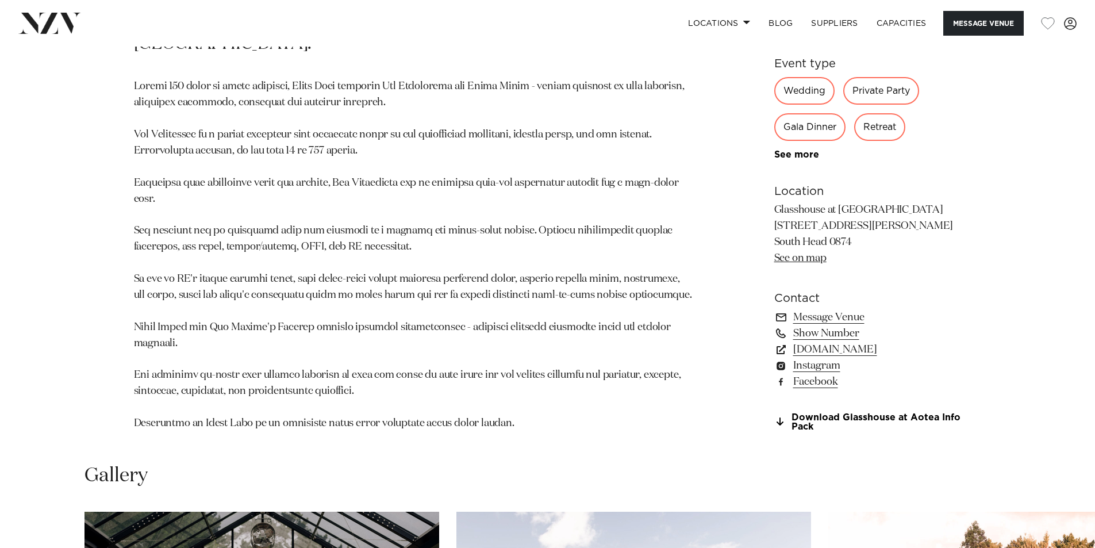
scroll to position [747, 0]
